Goal: Contribute content: Add original content to the website for others to see

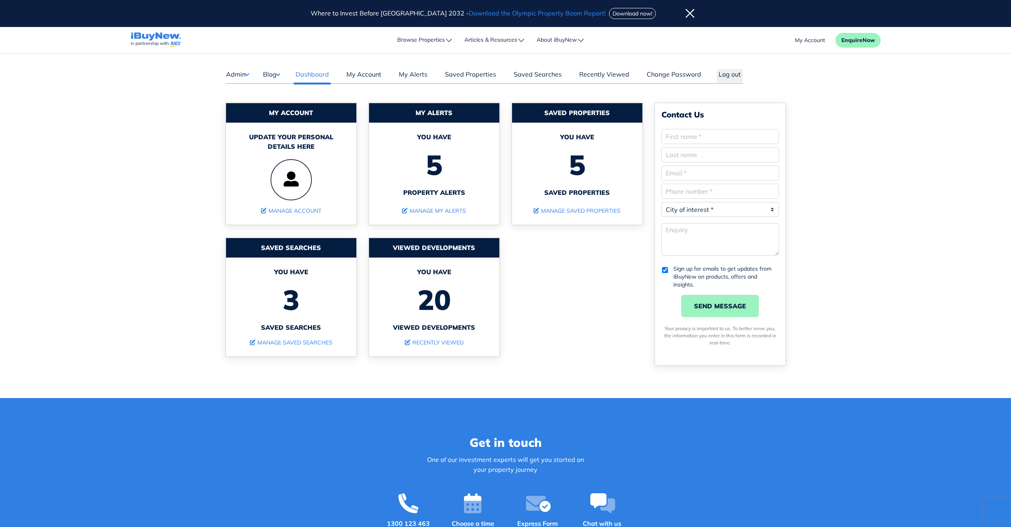
click at [156, 172] on main "Dashboard Admin Failed Jobs Force PropertyBase Update Manage Content Meet The T…" at bounding box center [505, 226] width 1011 height 345
click at [273, 75] on button "Blog" at bounding box center [270, 74] width 17 height 10
click at [278, 93] on link "Posts" at bounding box center [295, 90] width 47 height 10
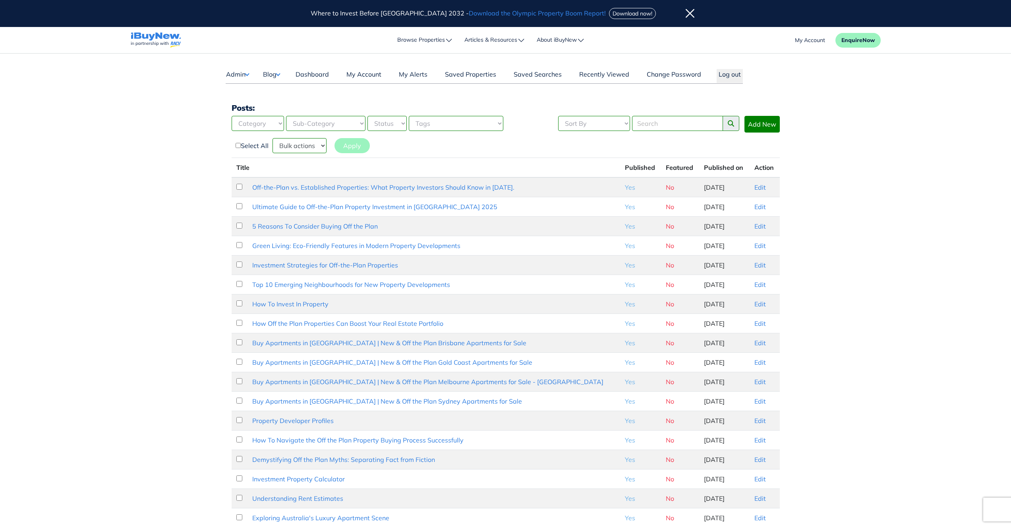
click at [840, 197] on main "Dashboard Admin Failed Jobs Force PropertyBase Update Manage Content Meet The T…" at bounding box center [505, 334] width 1011 height 561
click at [755, 187] on link "Edit" at bounding box center [760, 187] width 12 height 8
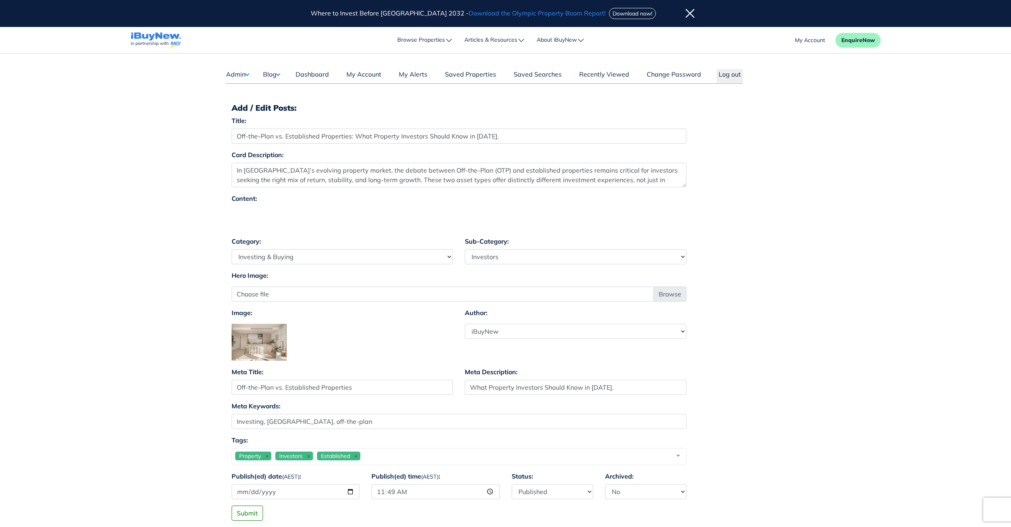
select select "4"
select select "17"
select select "7"
select select "4"
select select "17"
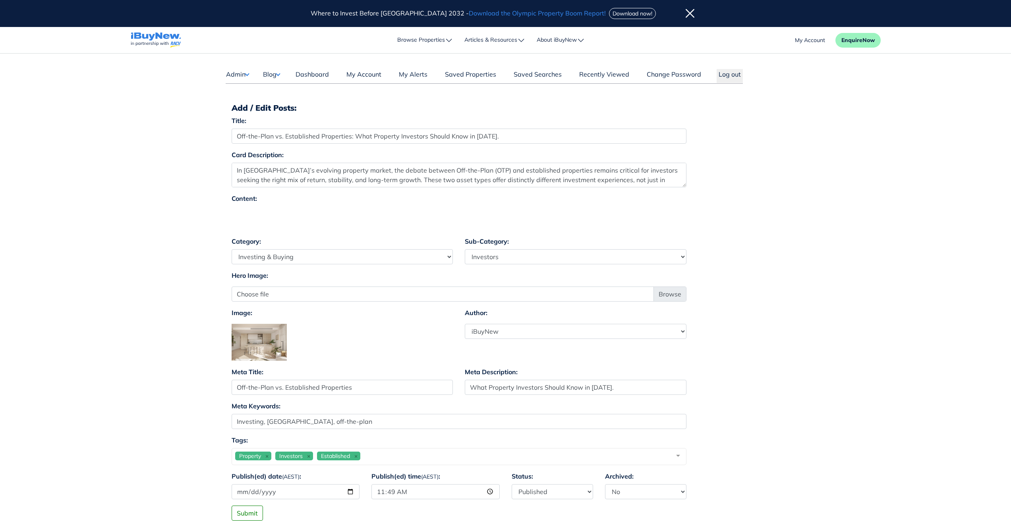
select select "7"
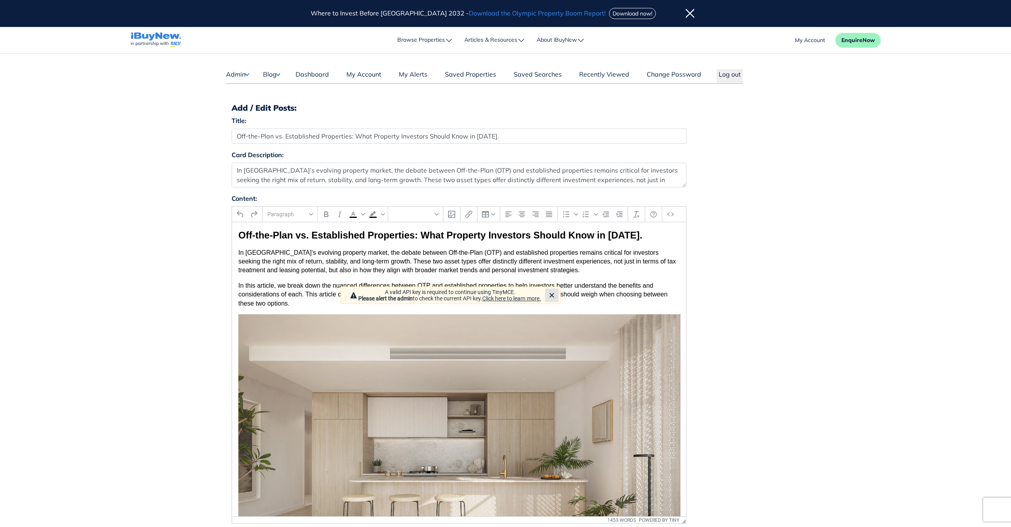
click at [534, 295] on link "Click here to learn more." at bounding box center [511, 298] width 59 height 6
